Goal: Task Accomplishment & Management: Use online tool/utility

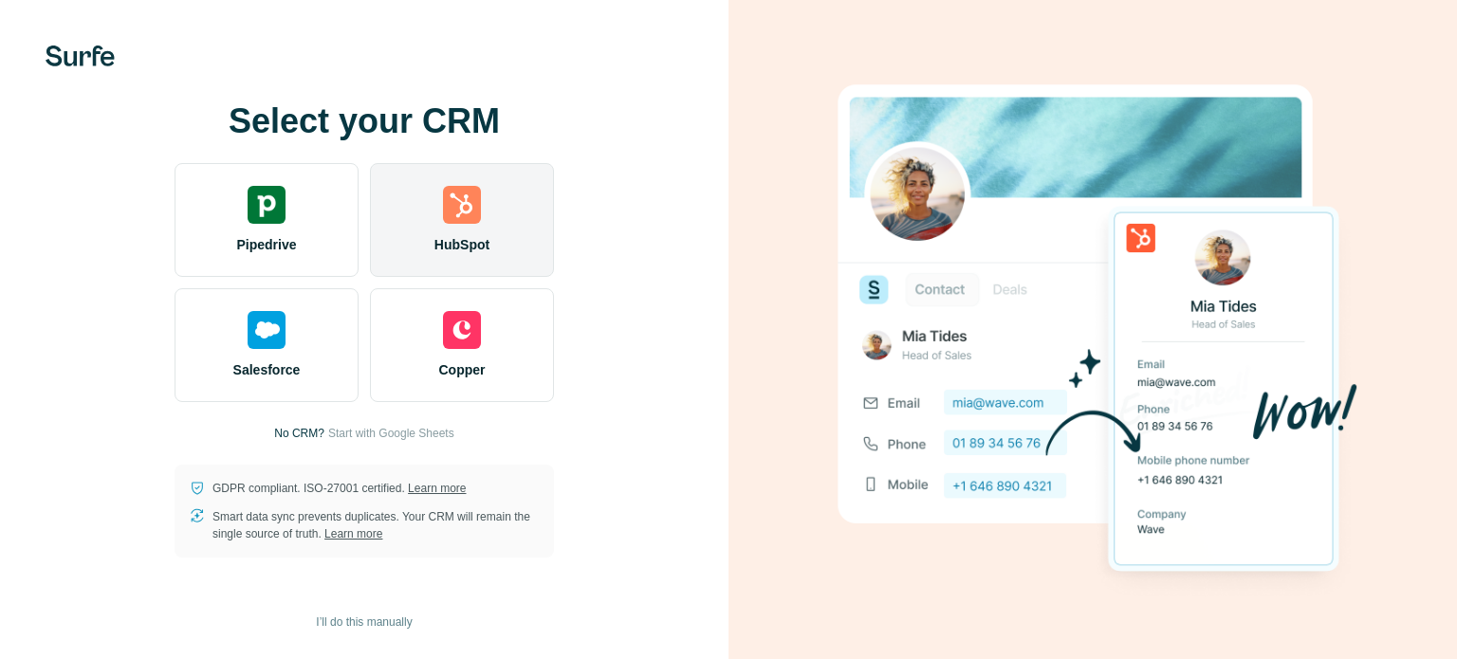
click at [444, 210] on div at bounding box center [462, 205] width 38 height 38
click at [467, 215] on div at bounding box center [462, 205] width 38 height 38
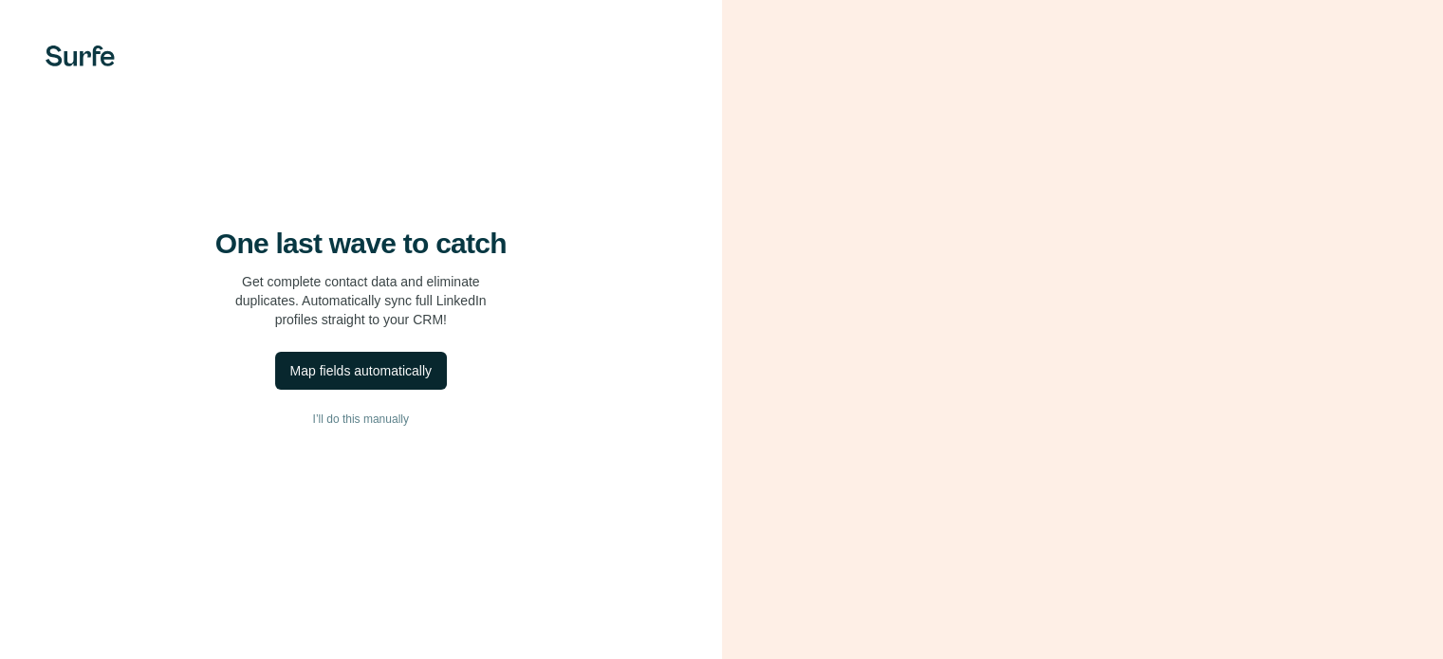
click at [391, 380] on div "Map fields automatically" at bounding box center [360, 370] width 141 height 19
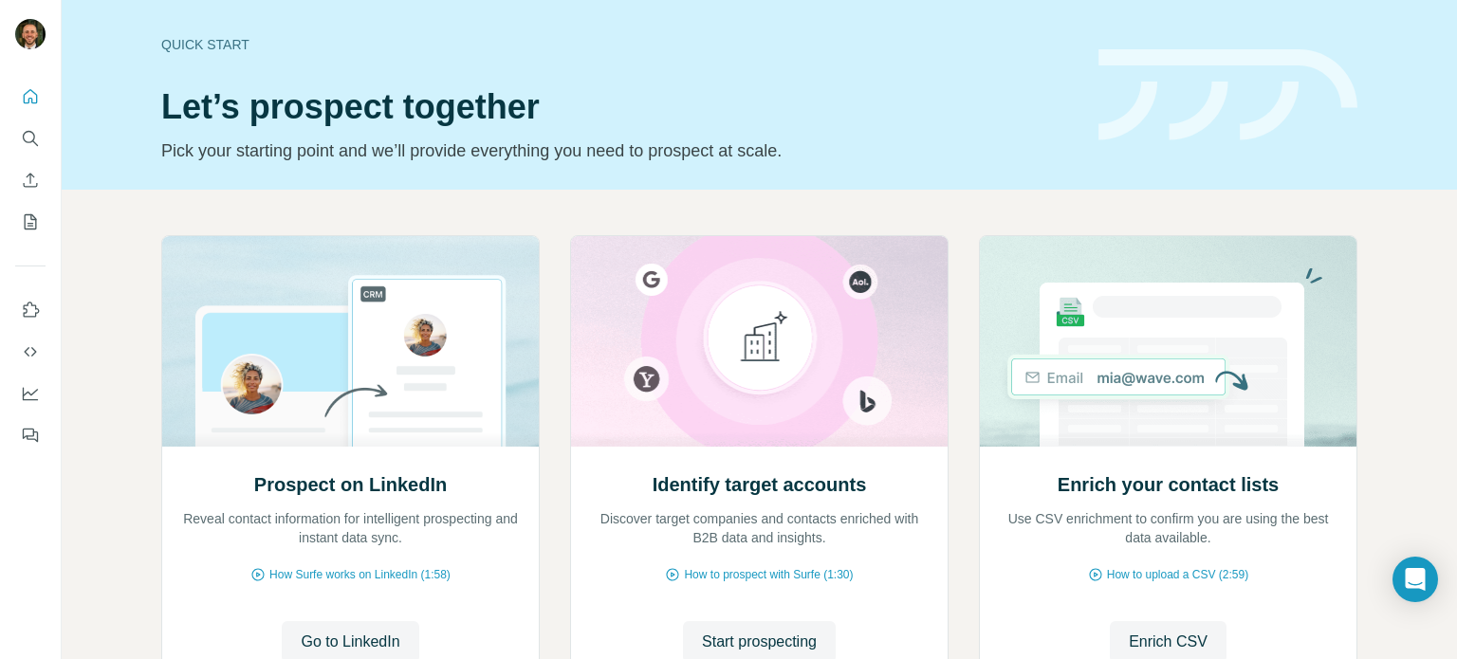
click at [11, 140] on div at bounding box center [30, 260] width 61 height 384
click at [23, 134] on icon "Search" at bounding box center [30, 138] width 19 height 19
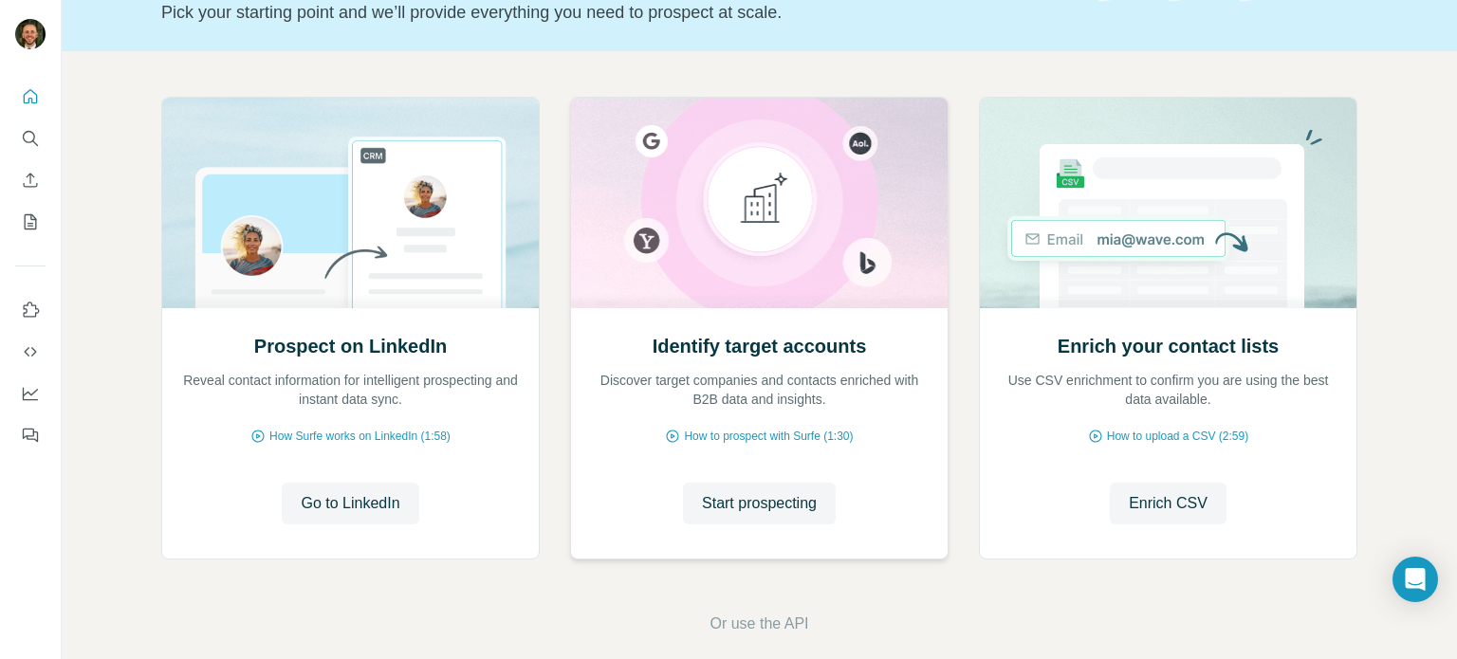
scroll to position [159, 0]
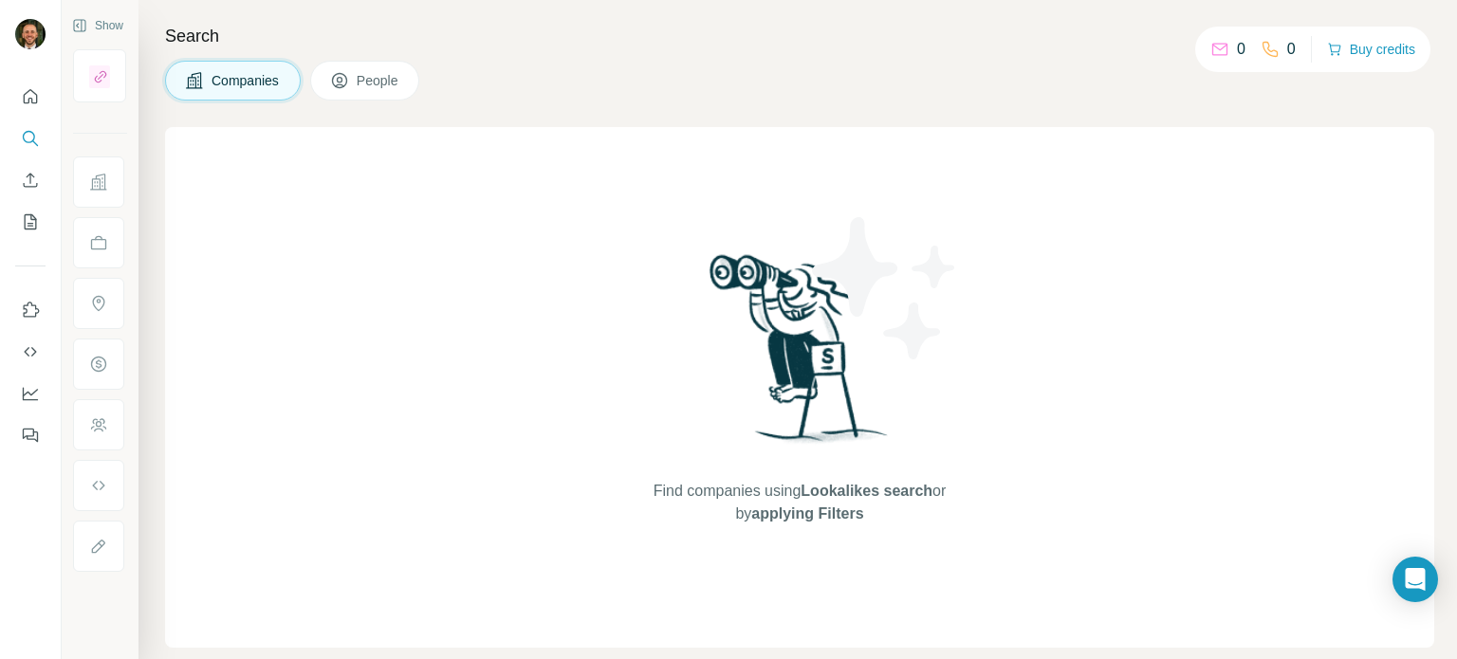
click at [746, 458] on img at bounding box center [799, 355] width 197 height 212
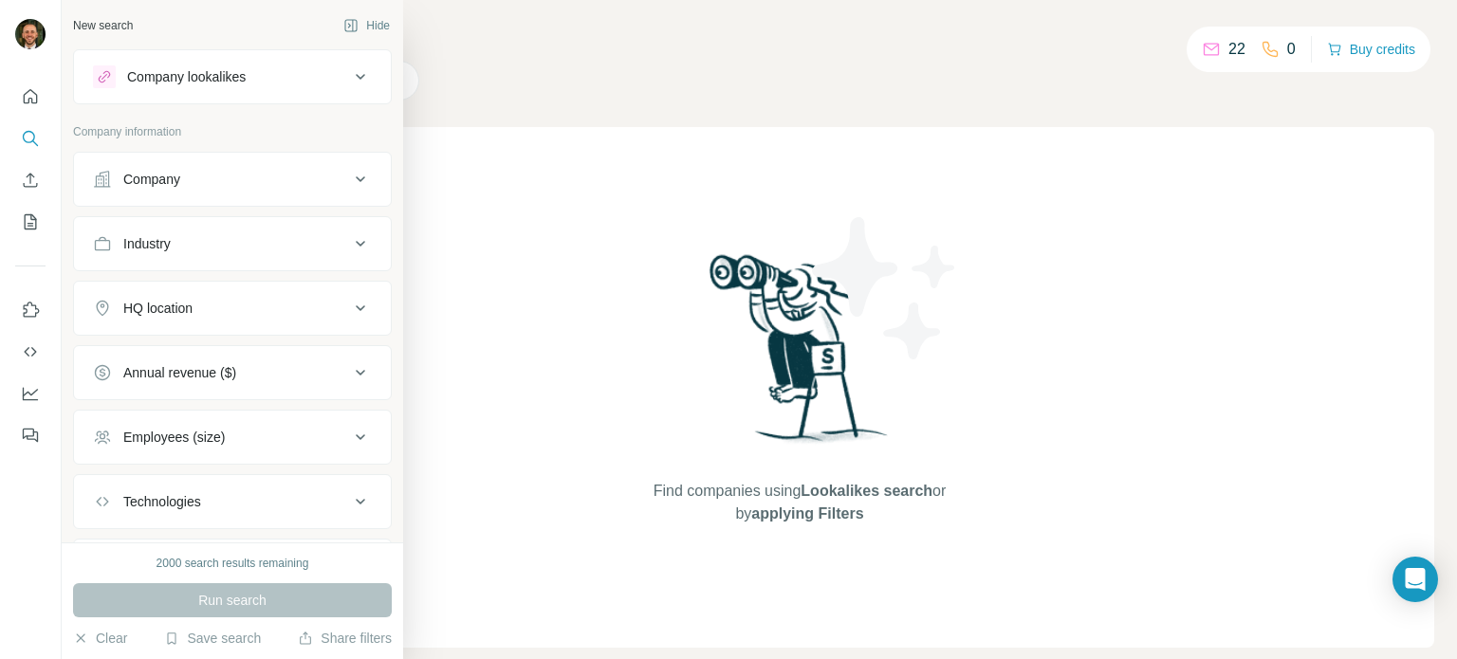
click at [180, 178] on div "Company" at bounding box center [151, 179] width 57 height 19
